Goal: Find specific page/section: Find specific page/section

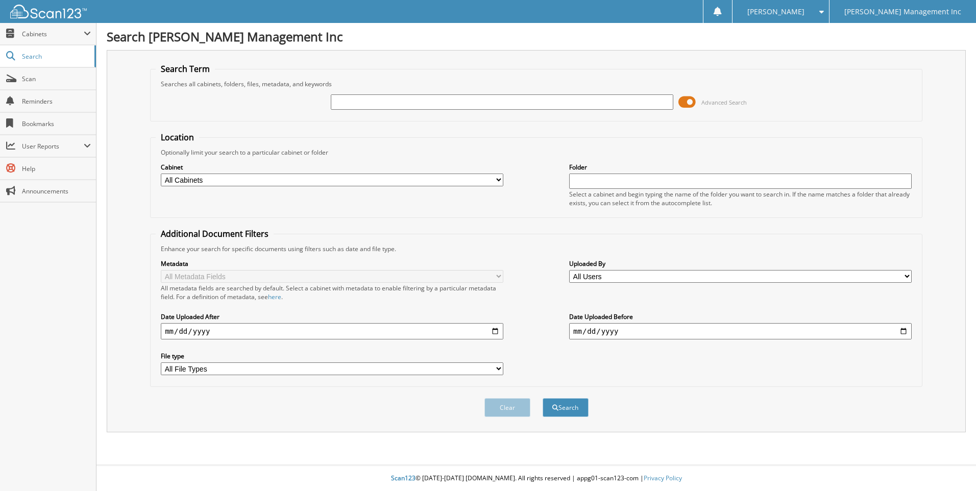
click at [501, 101] on input "text" at bounding box center [502, 101] width 342 height 15
type input "856174"
click at [543, 398] on button "Search" at bounding box center [566, 407] width 46 height 19
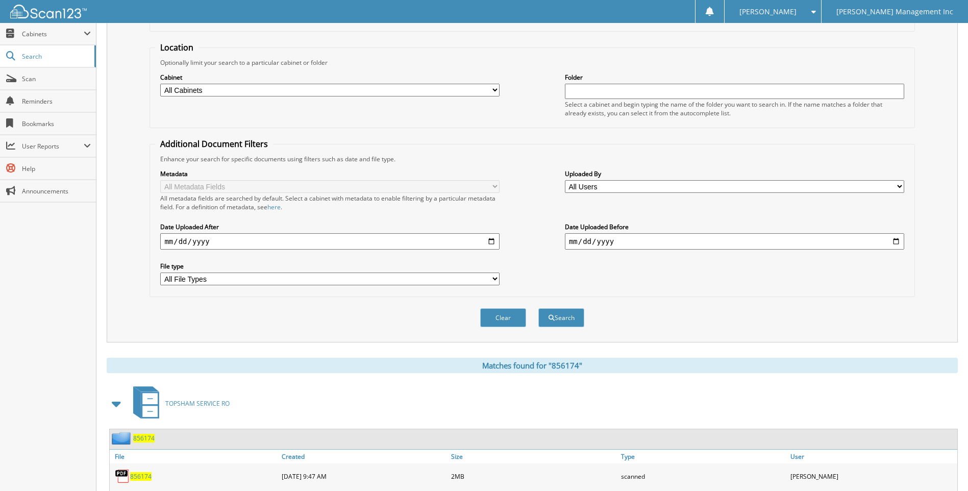
scroll to position [255, 0]
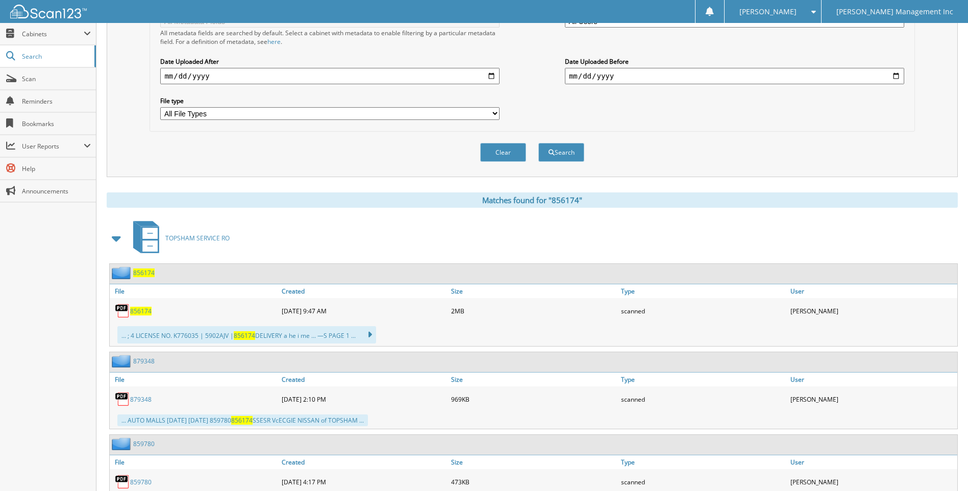
click at [148, 311] on span "856174" at bounding box center [140, 311] width 21 height 9
click at [36, 138] on span "User Reports" at bounding box center [48, 146] width 96 height 22
click at [43, 167] on span "My Recent Activity" at bounding box center [53, 168] width 75 height 9
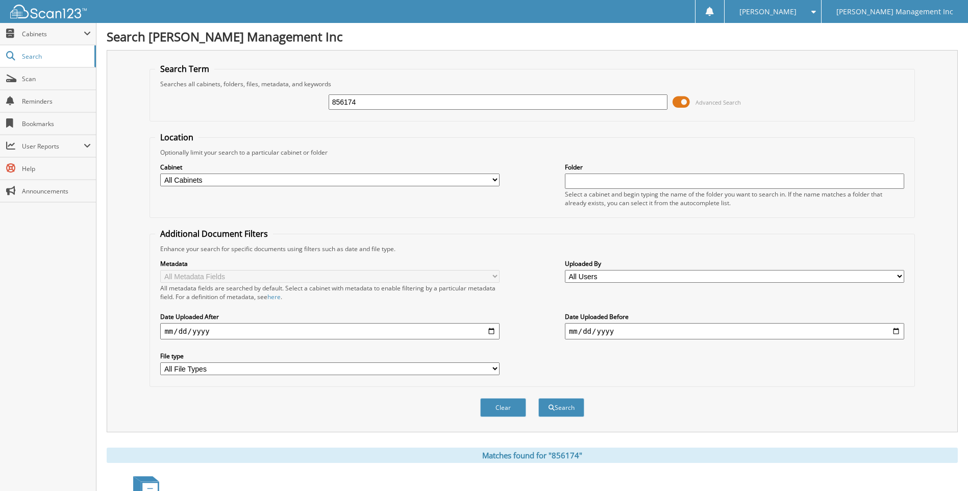
scroll to position [255, 0]
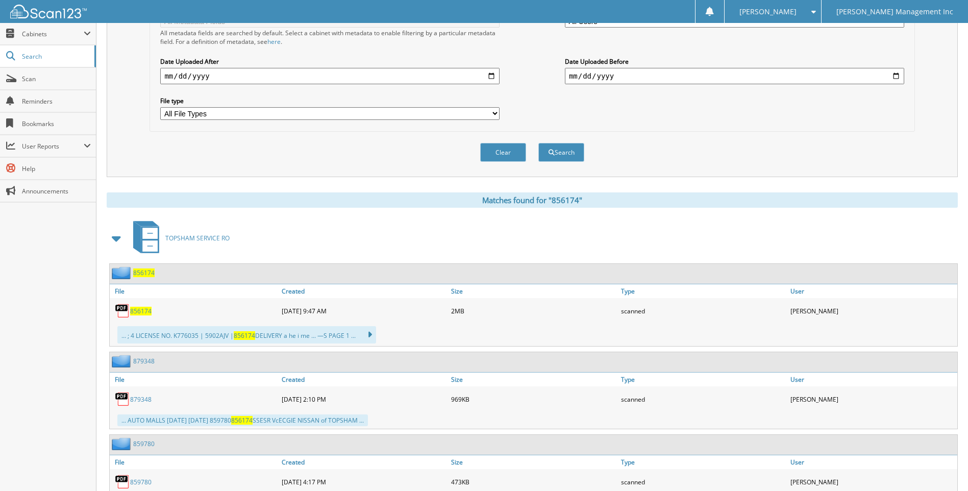
click at [144, 310] on span "856174" at bounding box center [140, 311] width 21 height 9
click at [59, 151] on span "User Reports" at bounding box center [48, 146] width 96 height 22
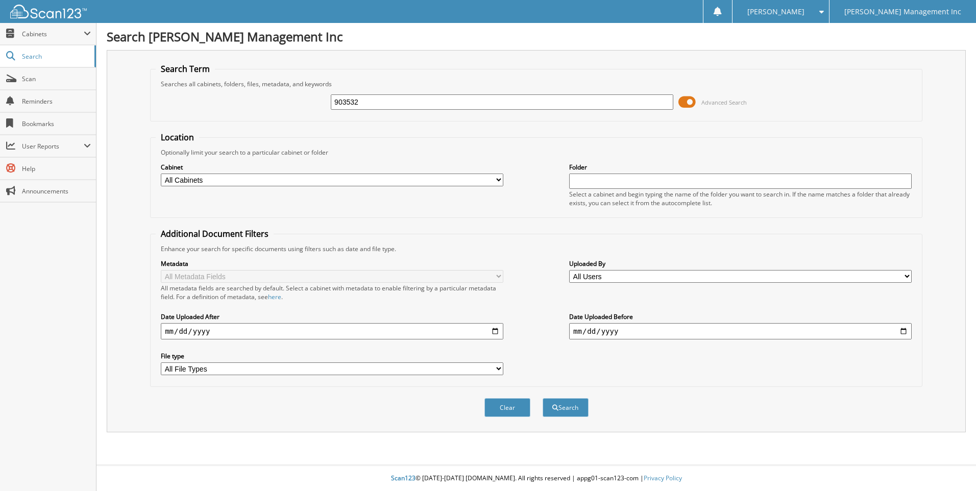
type input "903532"
click at [543, 398] on button "Search" at bounding box center [566, 407] width 46 height 19
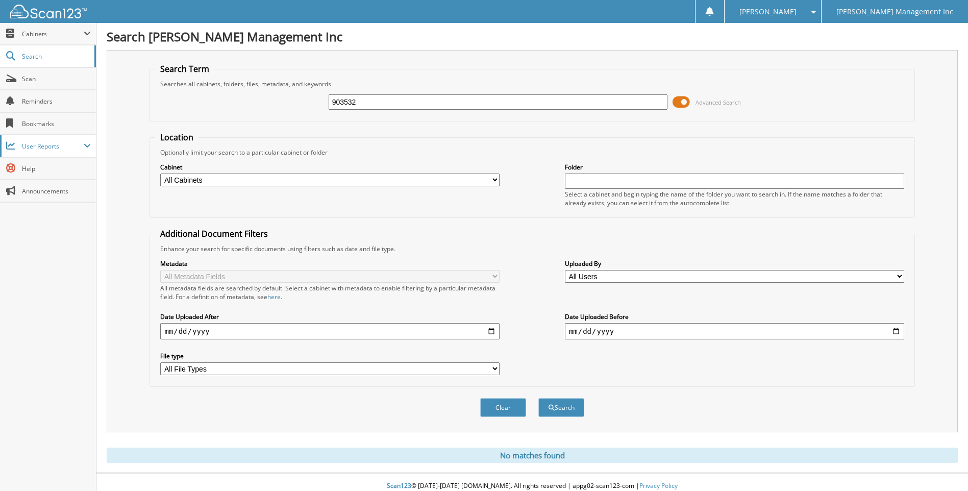
click at [49, 149] on span "User Reports" at bounding box center [53, 146] width 62 height 9
click at [58, 174] on link "My Recent Activity" at bounding box center [48, 168] width 96 height 22
